Goal: Transaction & Acquisition: Purchase product/service

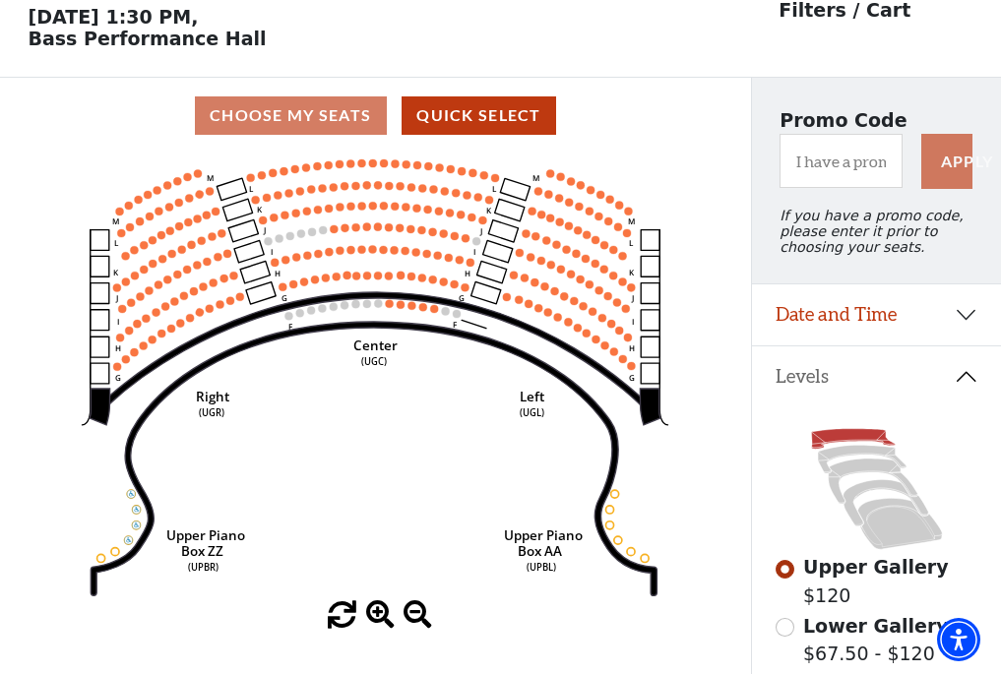
scroll to position [92, 0]
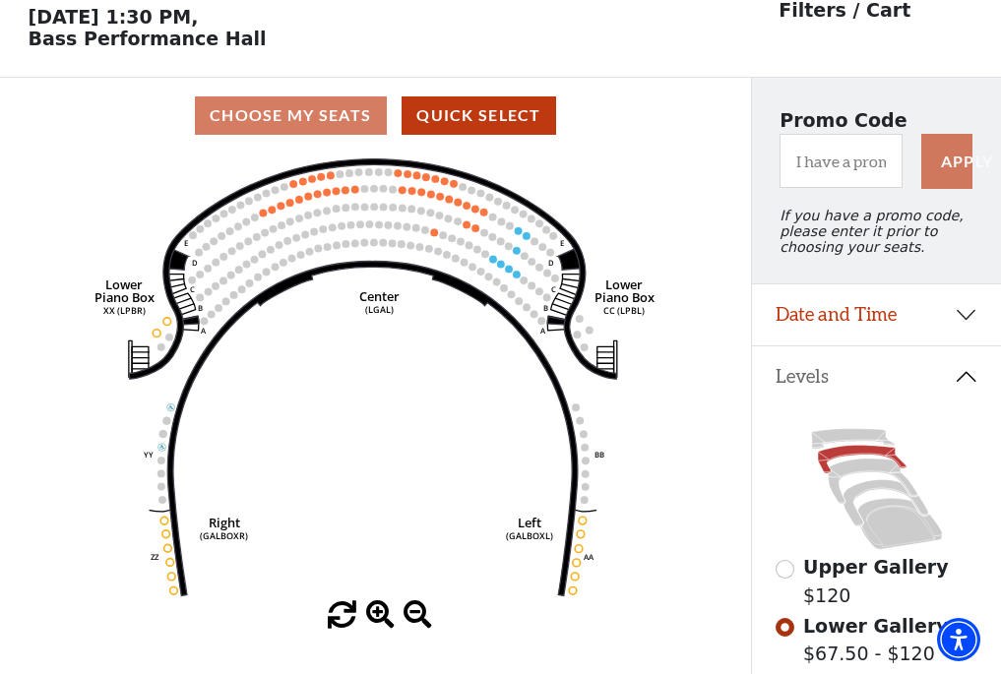
scroll to position [92, 0]
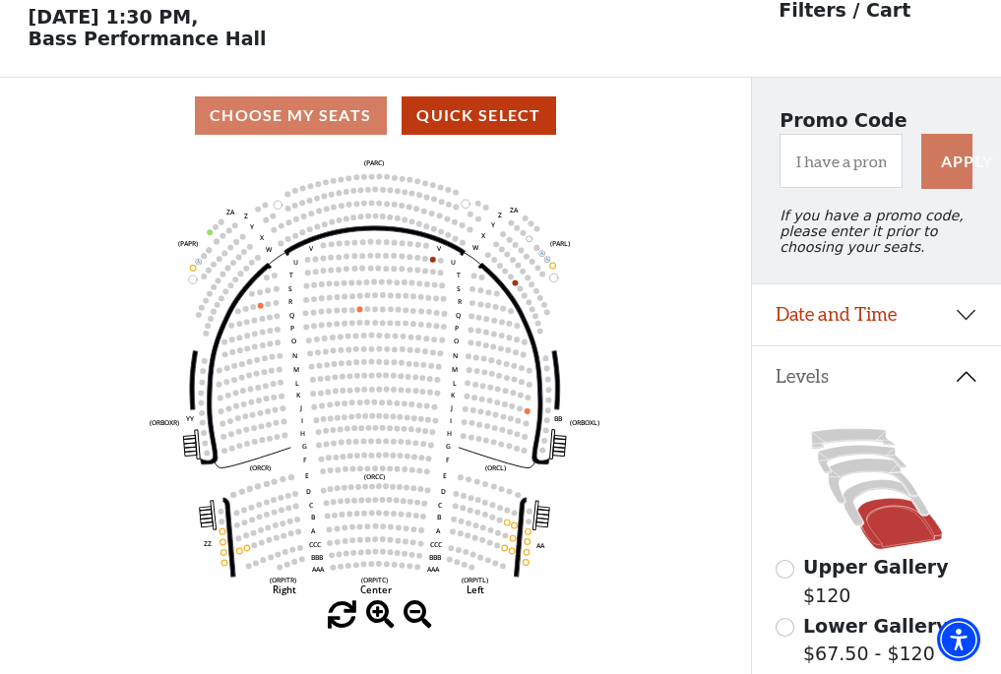
scroll to position [92, 0]
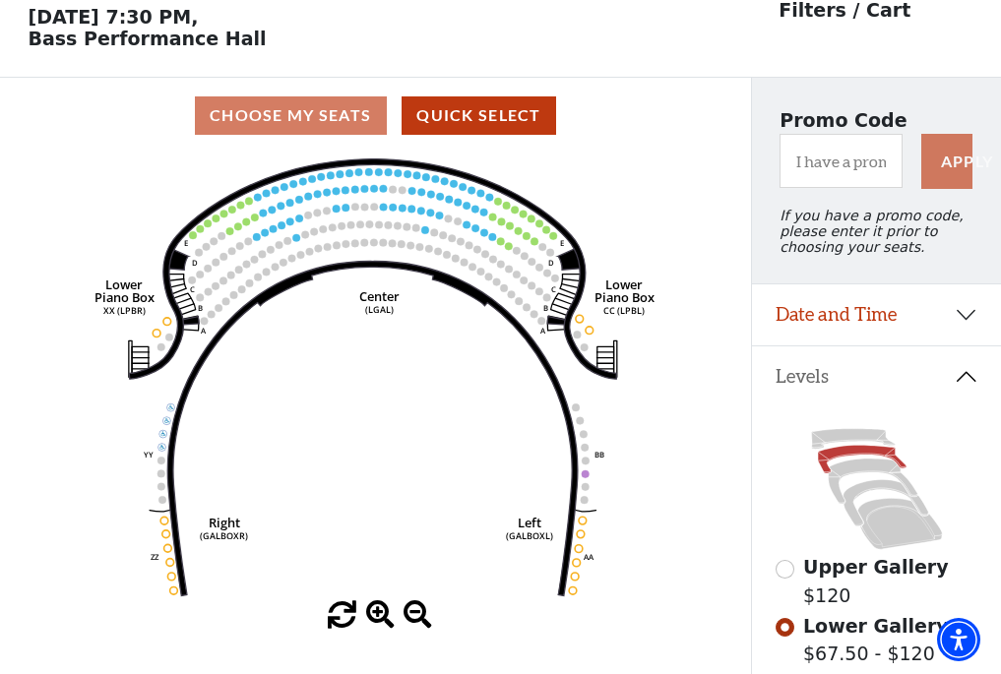
scroll to position [92, 0]
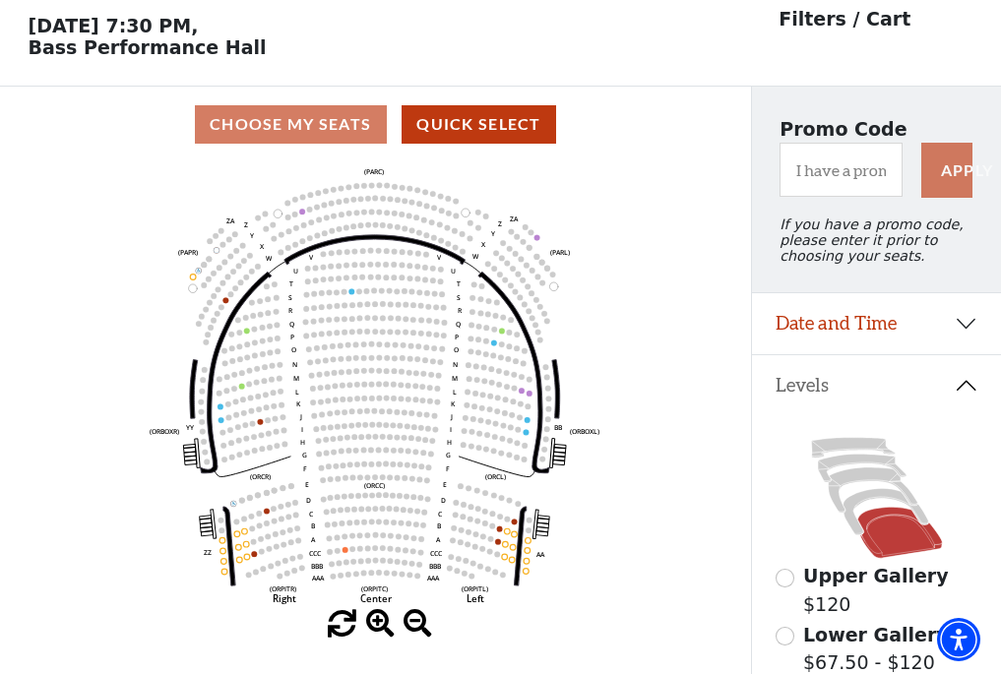
scroll to position [92, 0]
